Goal: Find specific page/section: Find specific page/section

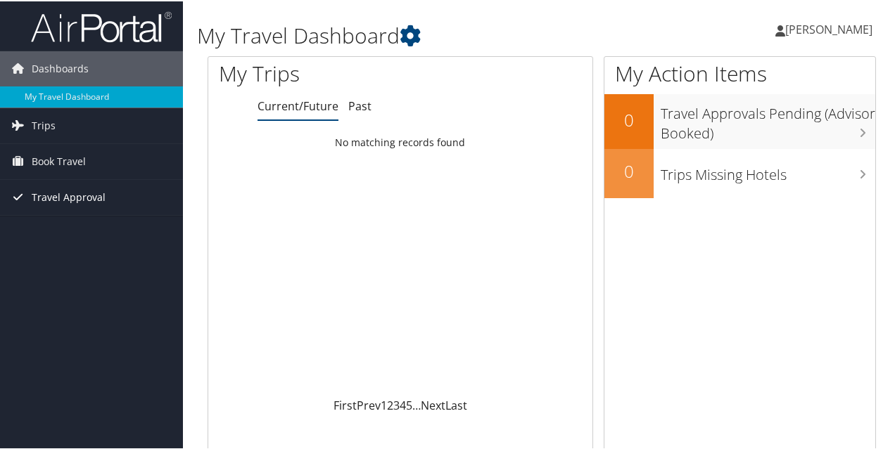
click at [42, 191] on span "Travel Approval" at bounding box center [69, 196] width 74 height 35
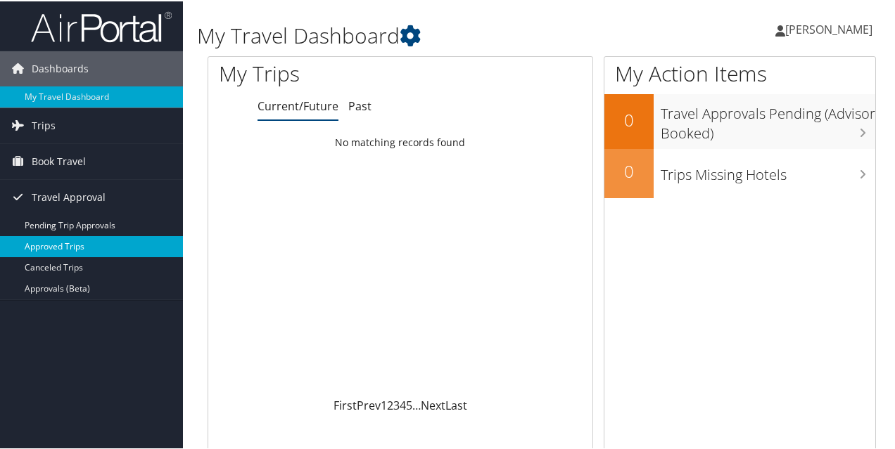
click at [45, 250] on link "Approved Trips" at bounding box center [91, 245] width 183 height 21
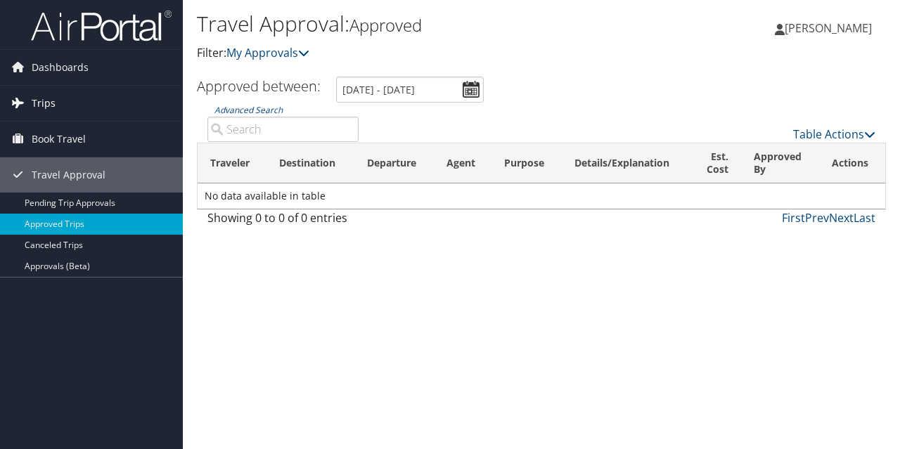
click at [32, 104] on span "Trips" at bounding box center [44, 103] width 24 height 35
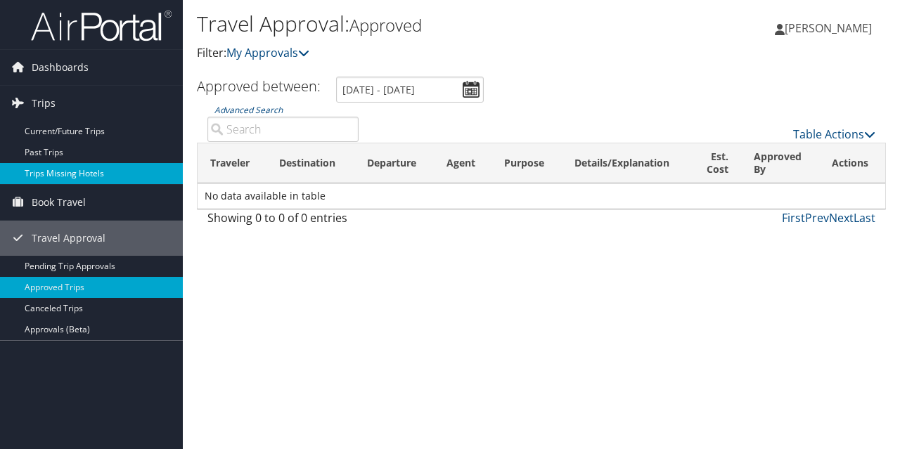
click at [39, 172] on link "Trips Missing Hotels" at bounding box center [91, 173] width 183 height 21
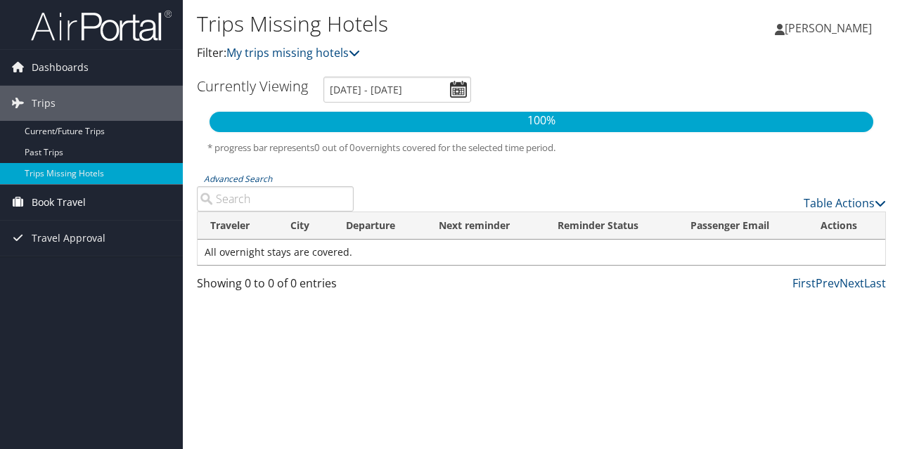
click at [58, 189] on span "Book Travel" at bounding box center [59, 202] width 54 height 35
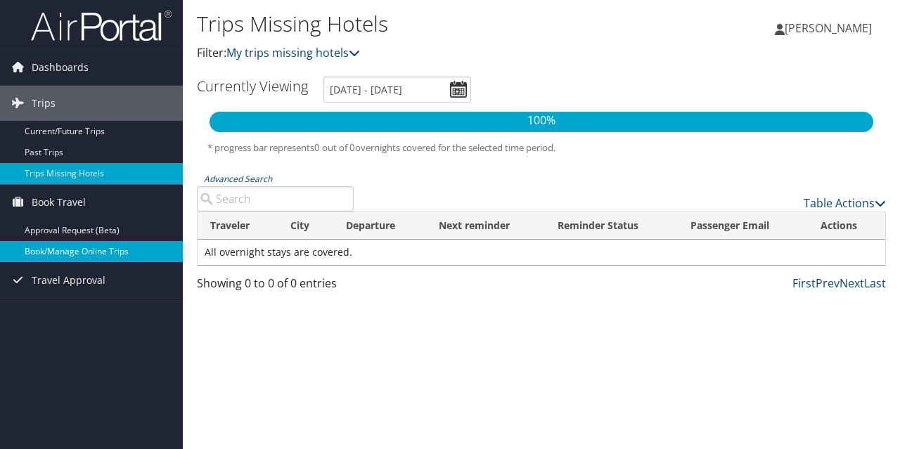
click at [55, 250] on link "Book/Manage Online Trips" at bounding box center [91, 251] width 183 height 21
